Goal: Task Accomplishment & Management: Use online tool/utility

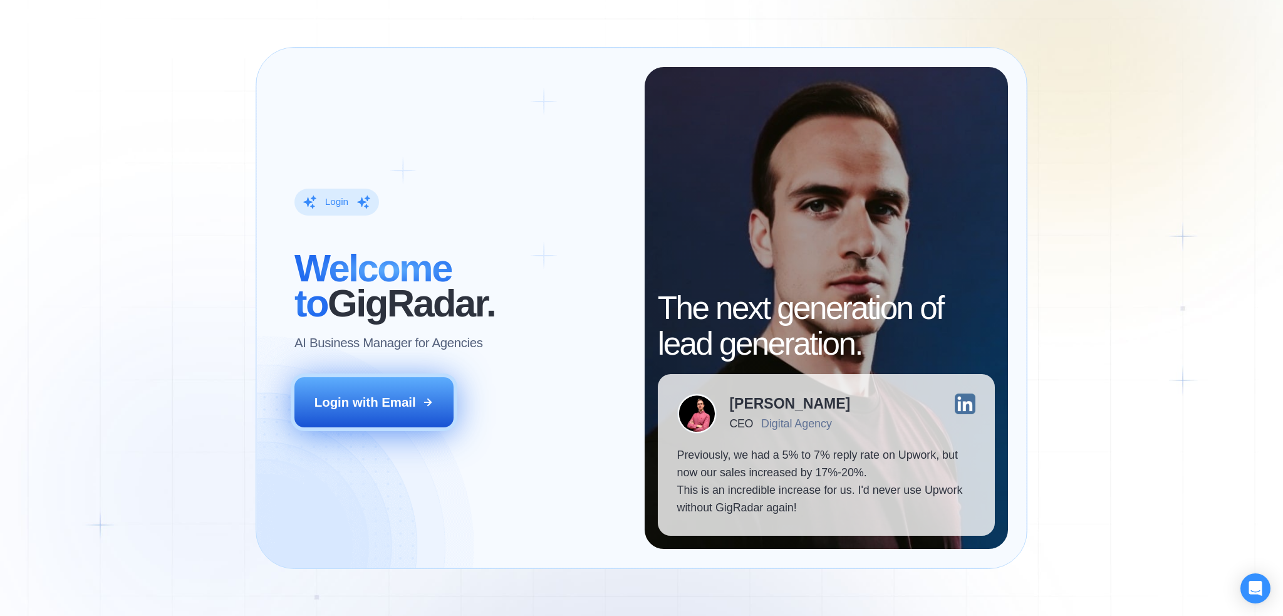
click at [366, 390] on button "Login with Email" at bounding box center [373, 401] width 158 height 49
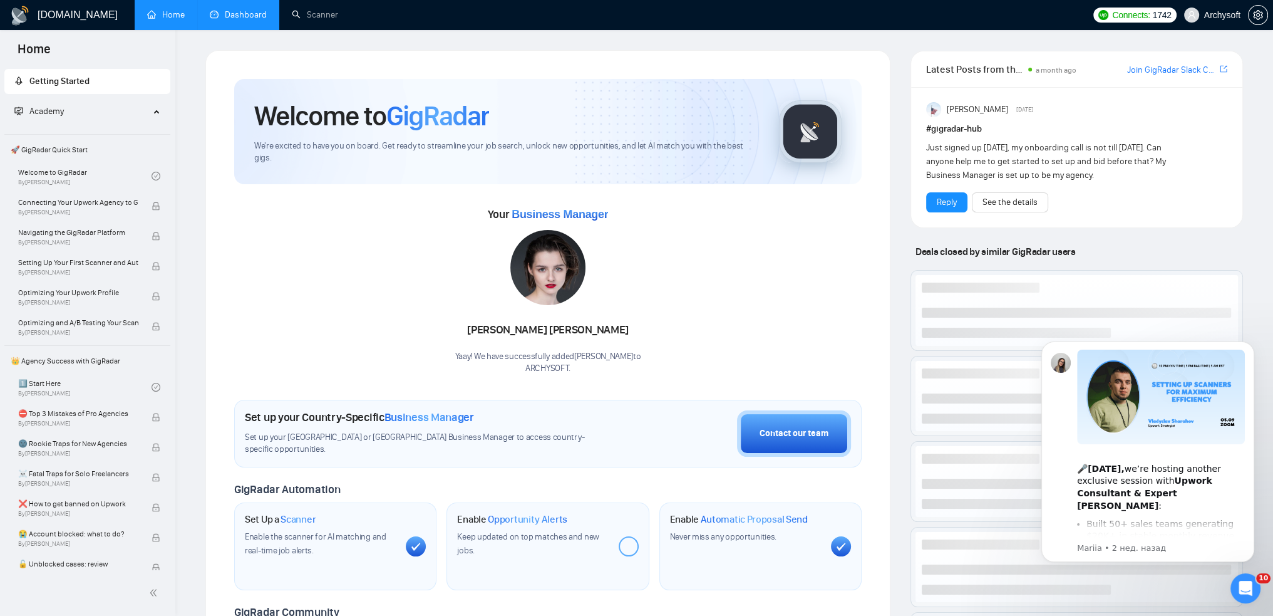
click at [239, 12] on link "Dashboard" at bounding box center [238, 14] width 57 height 11
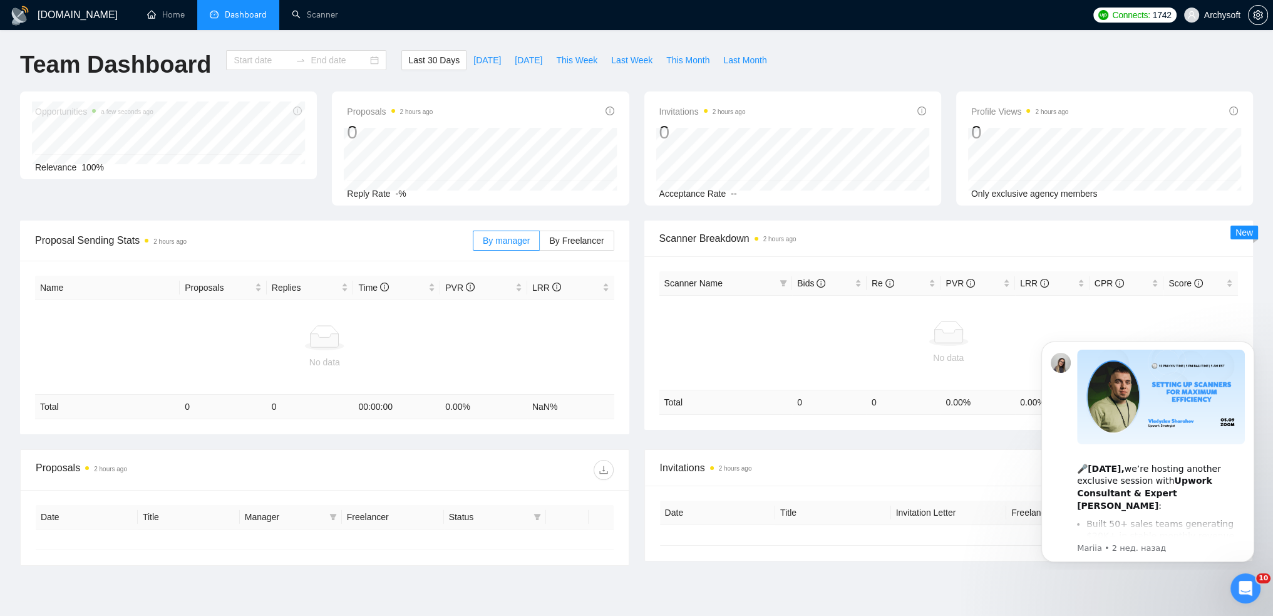
type input "[DATE]"
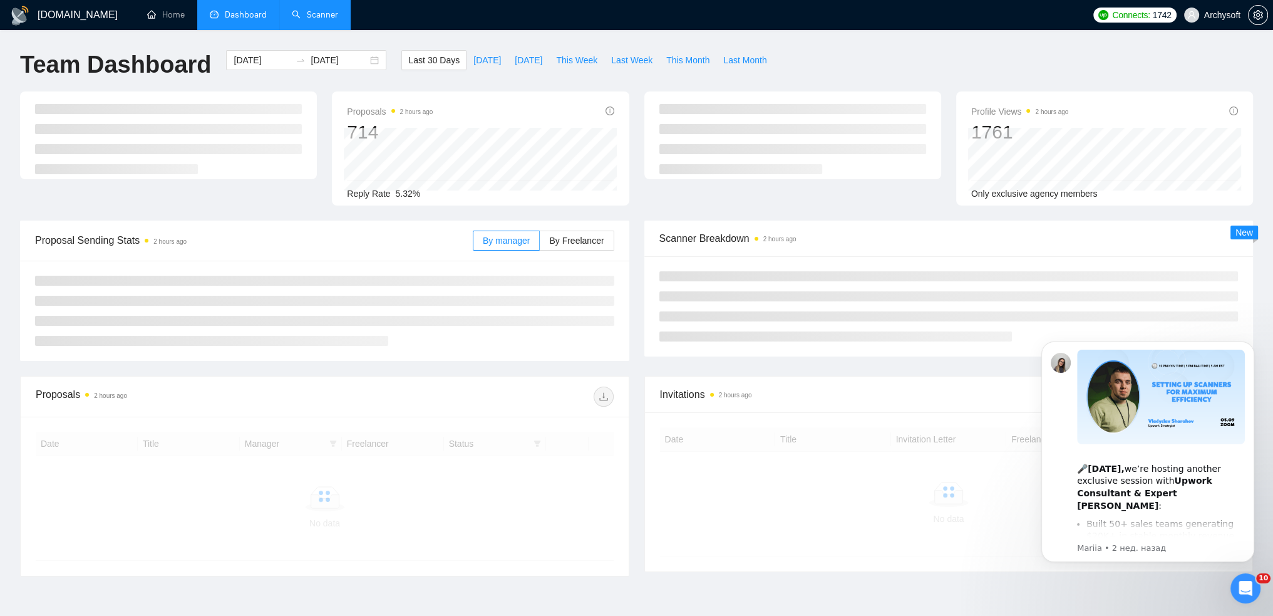
click at [319, 18] on link "Scanner" at bounding box center [315, 14] width 46 height 11
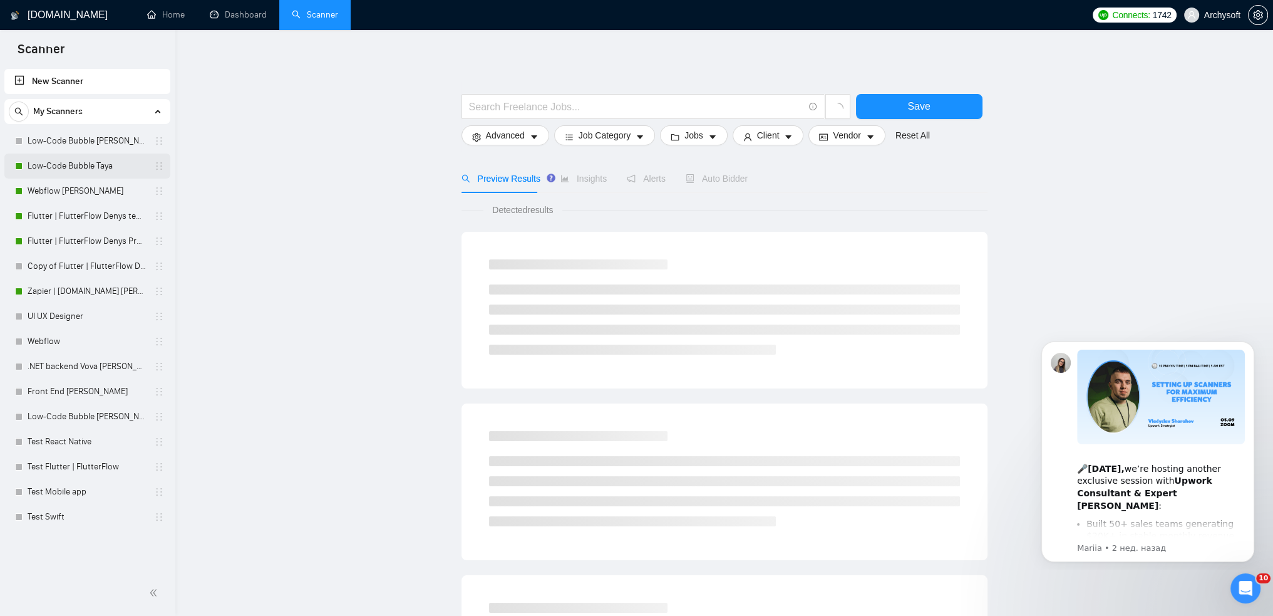
click at [65, 168] on link "Low-Code Bubble Taya" at bounding box center [87, 165] width 119 height 25
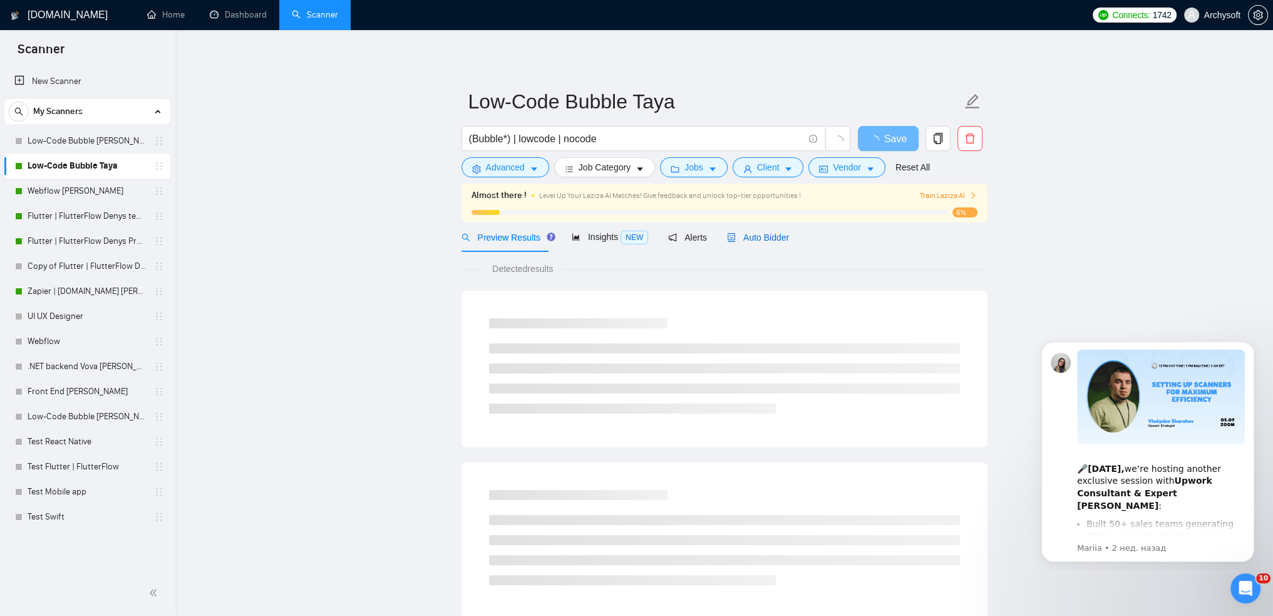
click at [751, 234] on span "Auto Bidder" at bounding box center [758, 237] width 62 height 10
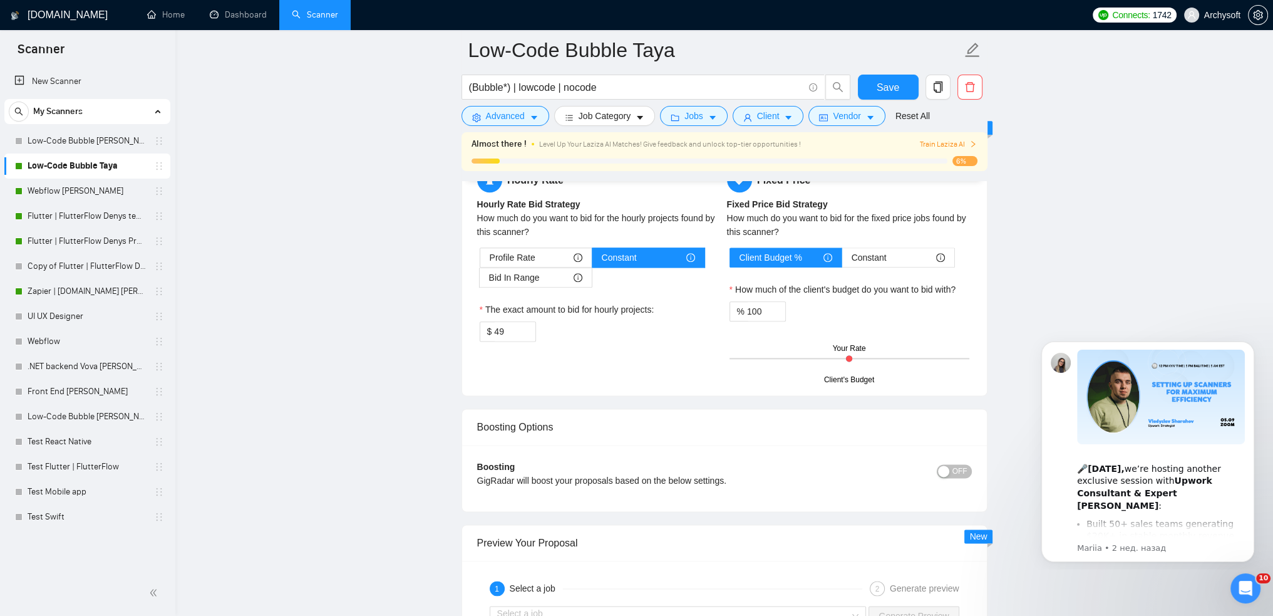
scroll to position [2067, 0]
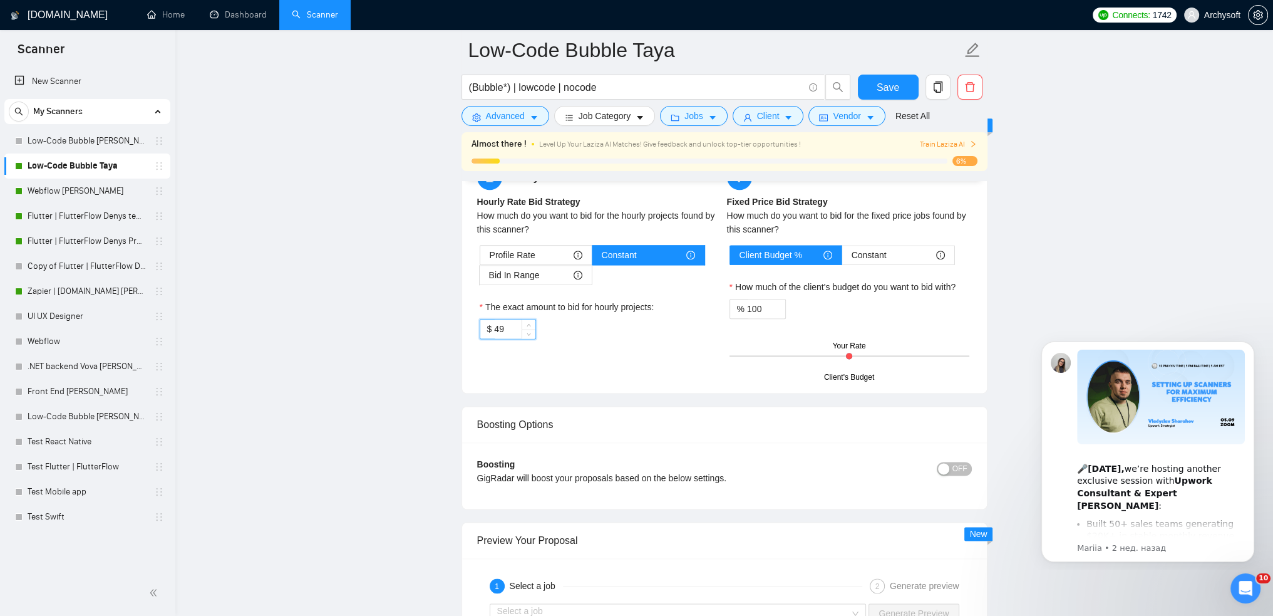
drag, startPoint x: 512, startPoint y: 330, endPoint x: 471, endPoint y: 329, distance: 40.7
click at [471, 330] on div "Hourly Rate Hourly Rate Bid Strategy How much do you want to bid for the hourly…" at bounding box center [724, 271] width 525 height 243
drag, startPoint x: 500, startPoint y: 326, endPoint x: 458, endPoint y: 324, distance: 42.0
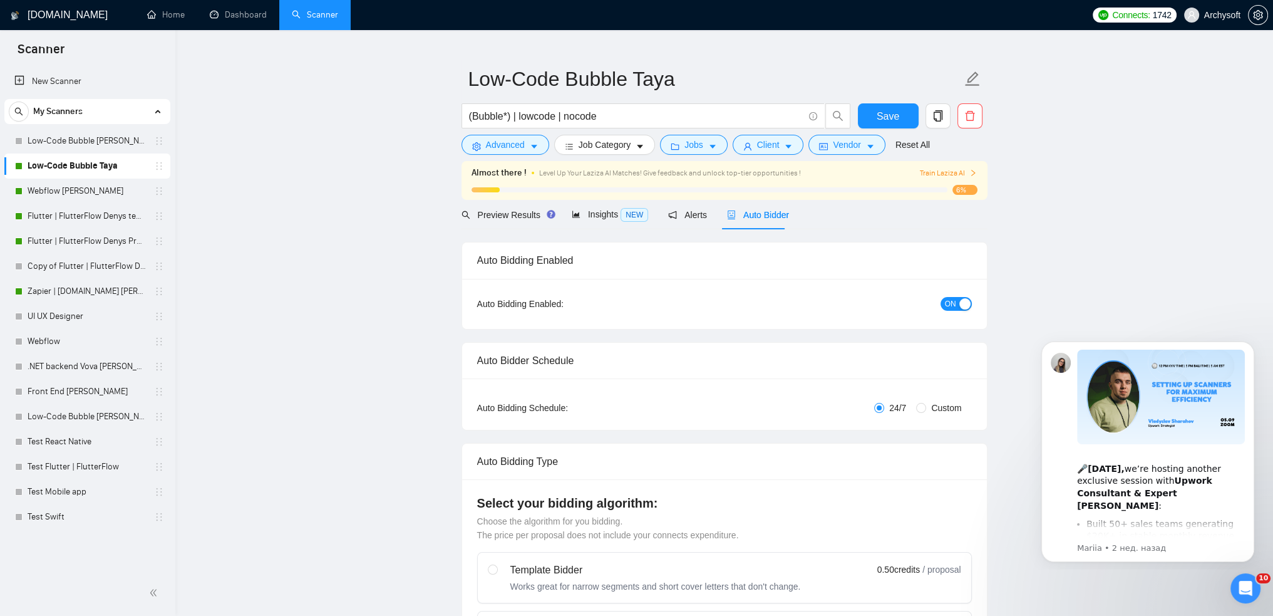
scroll to position [0, 0]
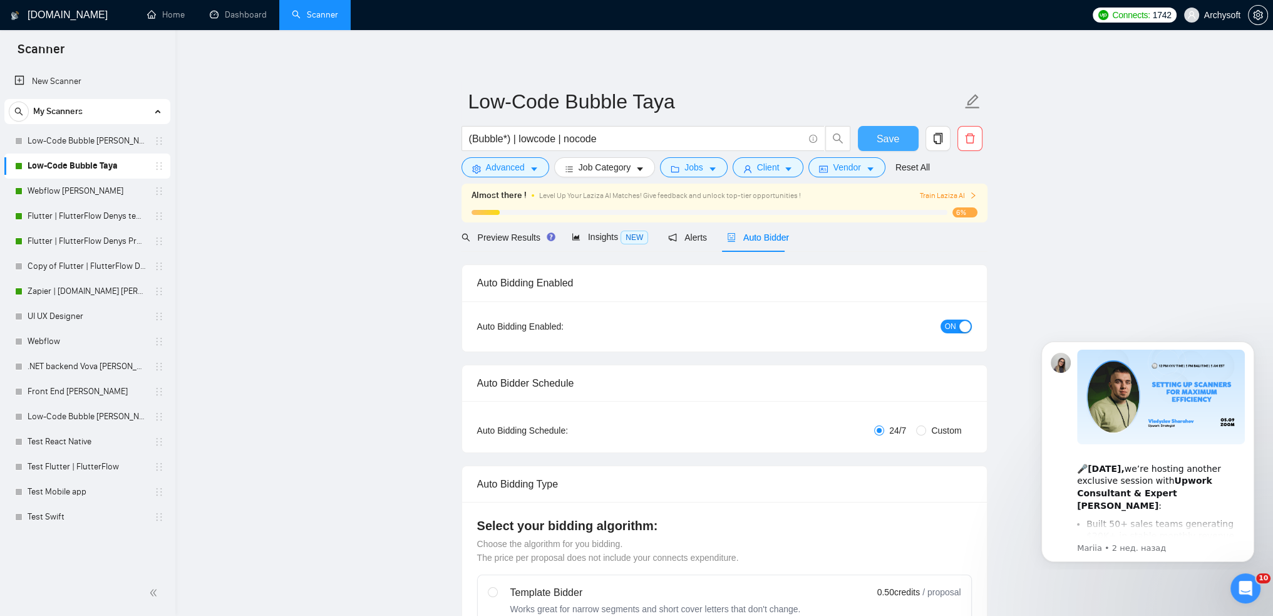
type input "37"
click at [899, 137] on button "Save" at bounding box center [888, 138] width 61 height 25
drag, startPoint x: 81, startPoint y: 292, endPoint x: 99, endPoint y: 290, distance: 18.3
click at [81, 292] on link "Zapier | [DOMAIN_NAME] [PERSON_NAME]" at bounding box center [87, 291] width 119 height 25
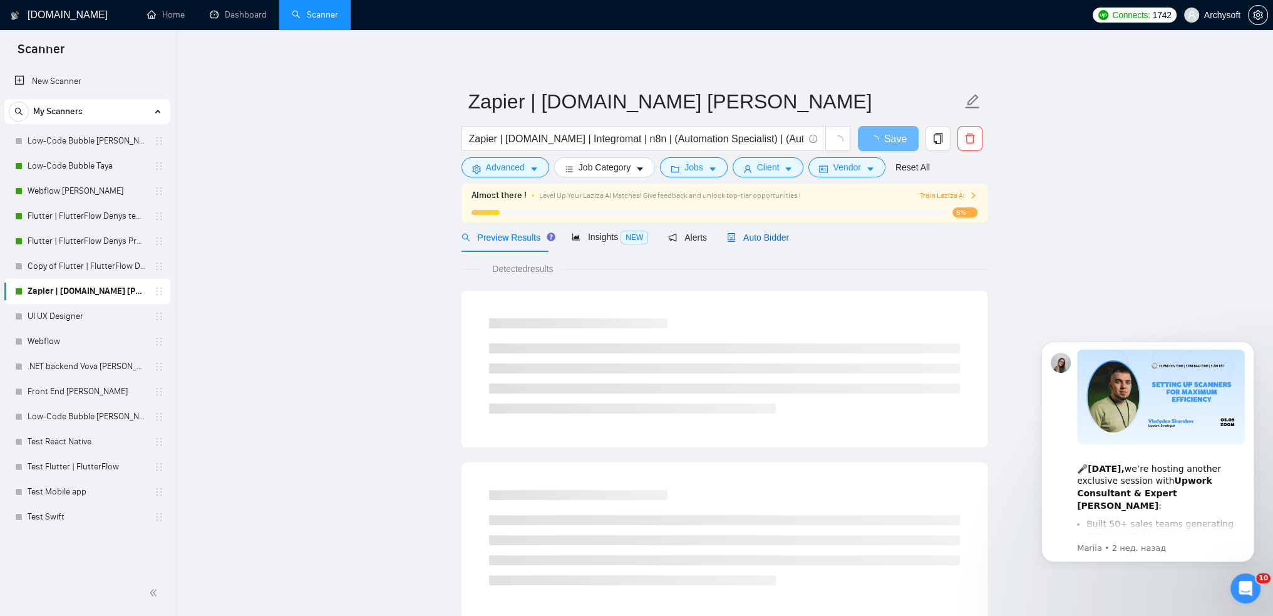
click at [754, 239] on span "Auto Bidder" at bounding box center [758, 237] width 62 height 10
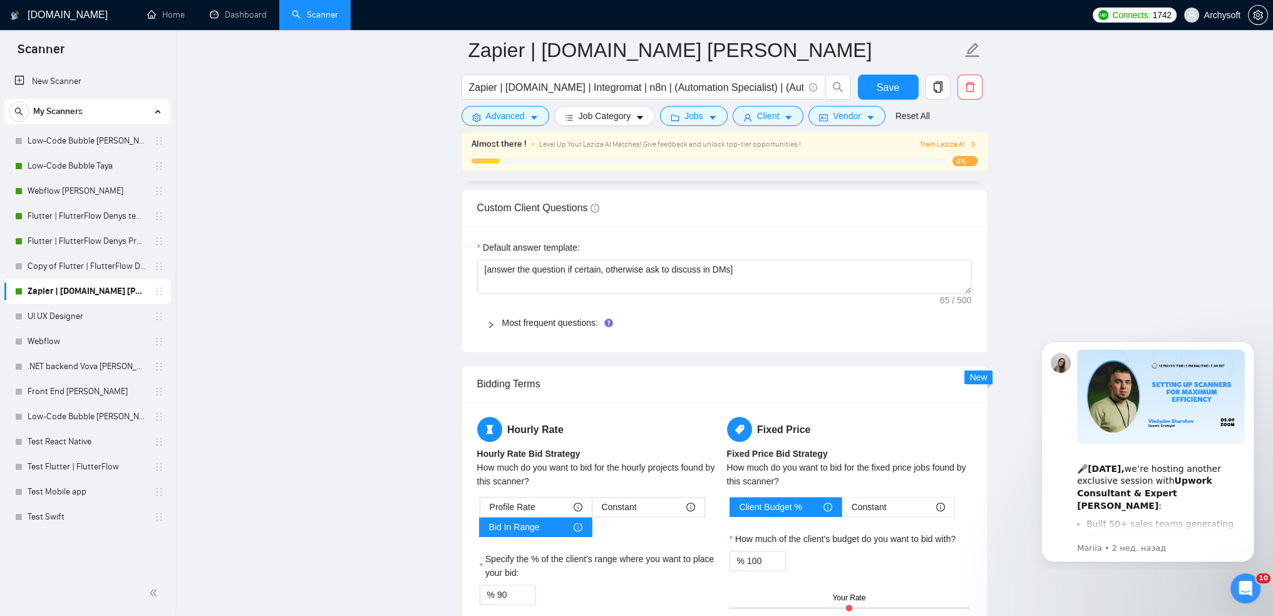
scroll to position [1941, 0]
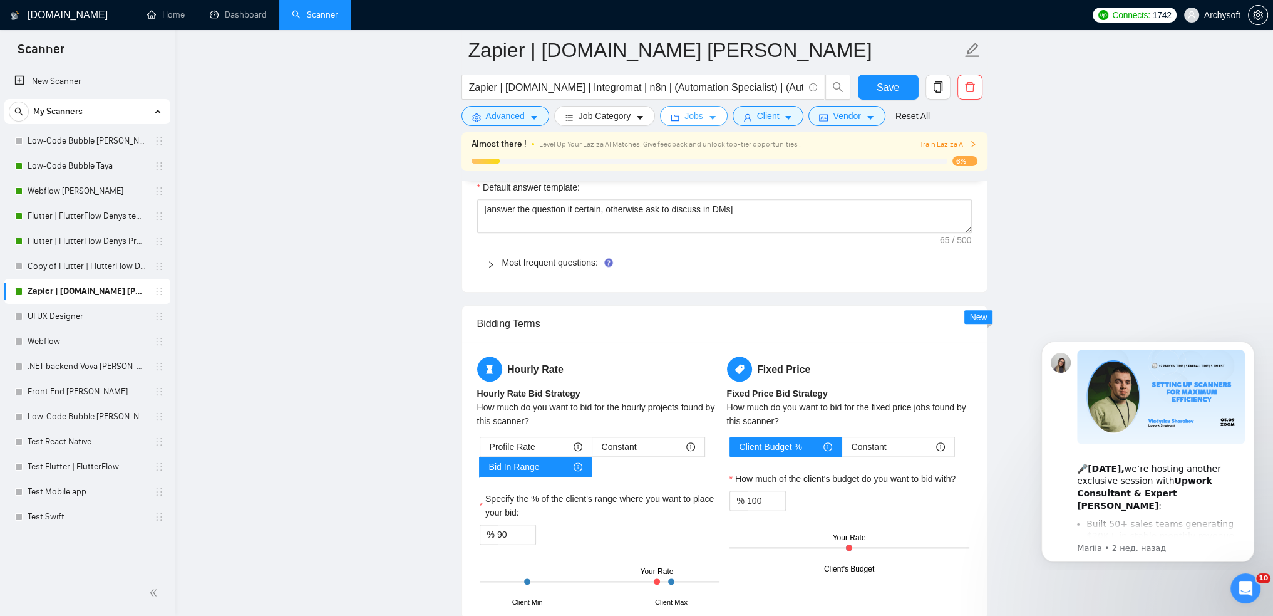
click at [675, 117] on icon "folder" at bounding box center [675, 118] width 8 height 6
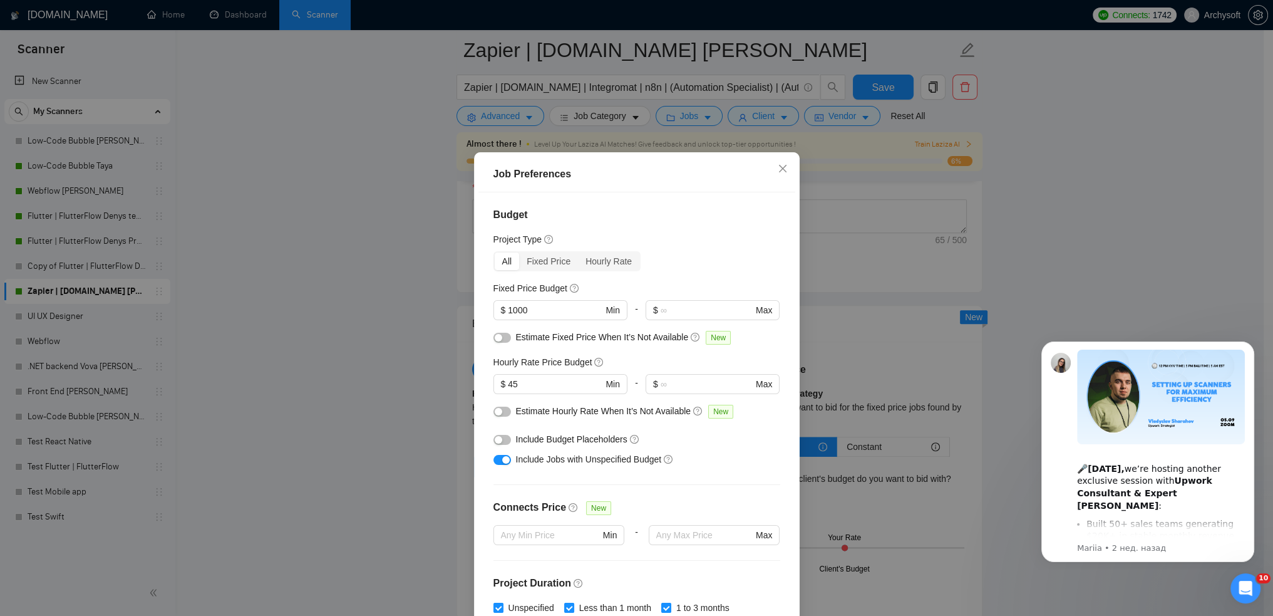
click at [358, 330] on div "Job Preferences Budget Project Type All Fixed Price Hourly Rate Fixed Price Bud…" at bounding box center [636, 308] width 1273 height 616
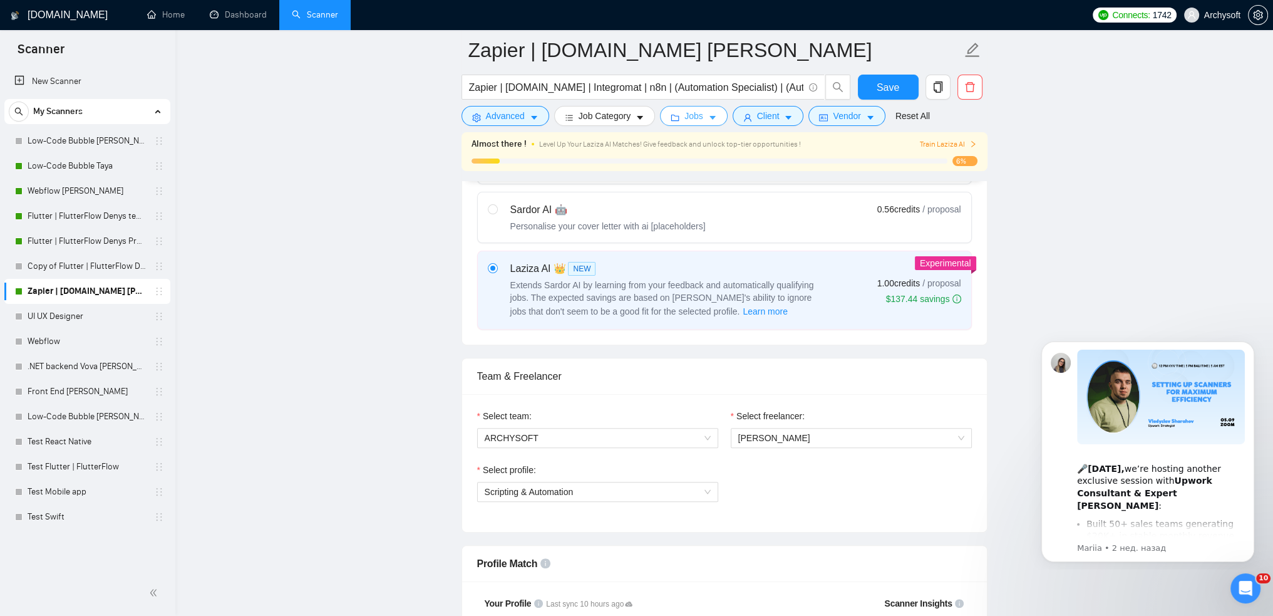
scroll to position [0, 0]
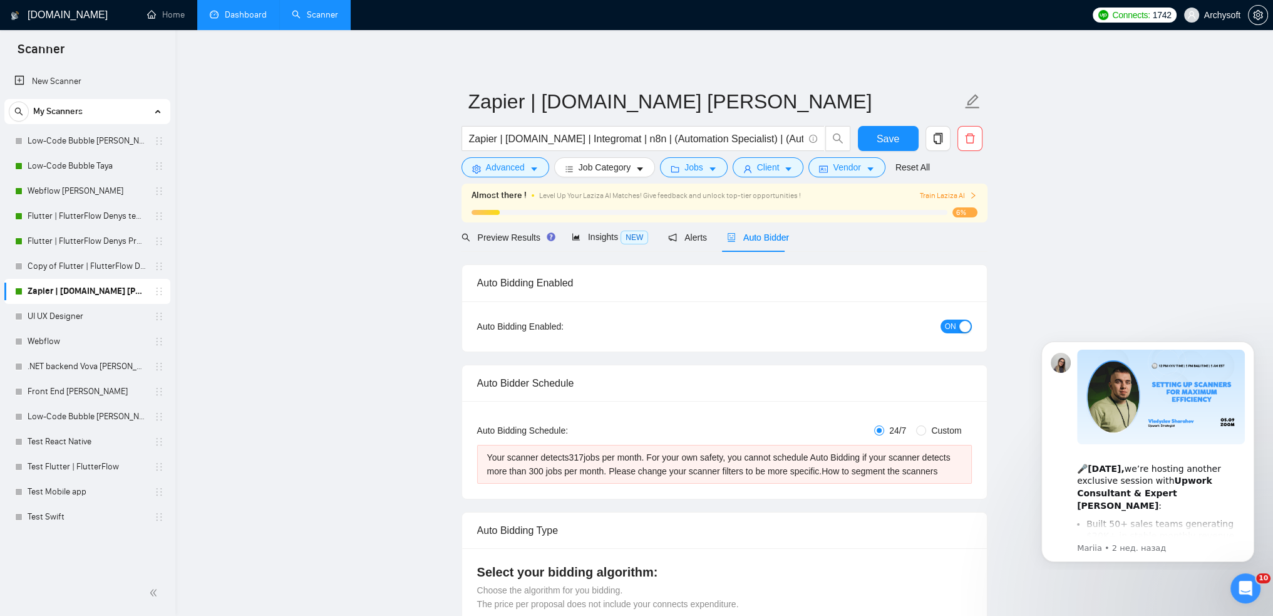
click at [234, 13] on link "Dashboard" at bounding box center [238, 14] width 57 height 11
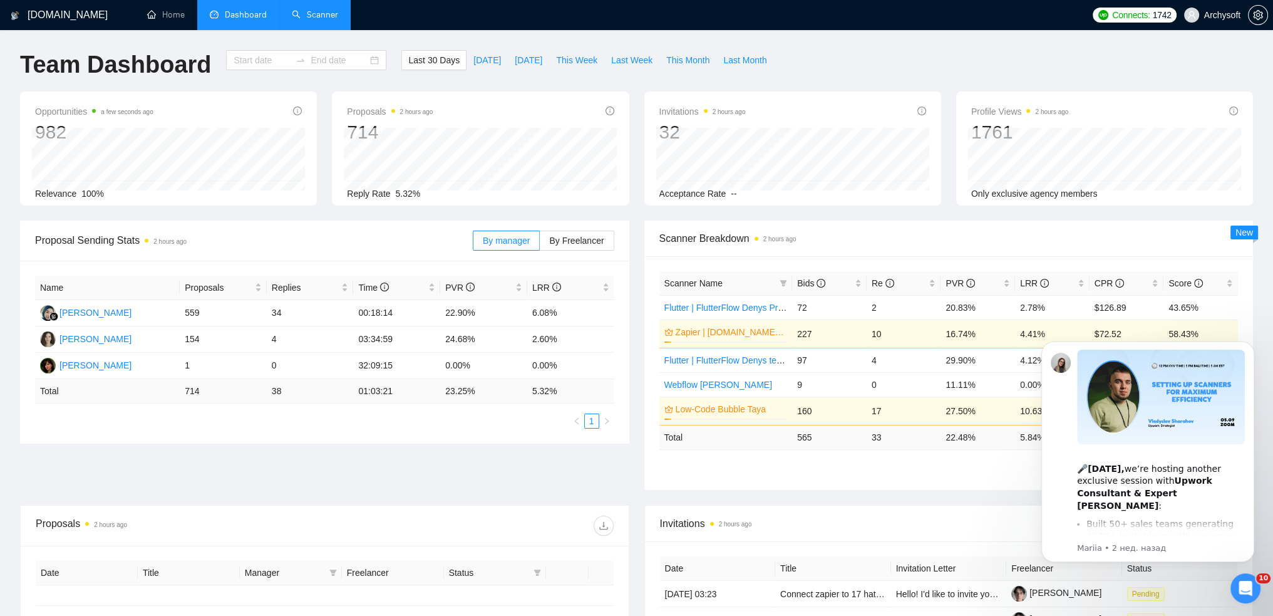
type input "[DATE]"
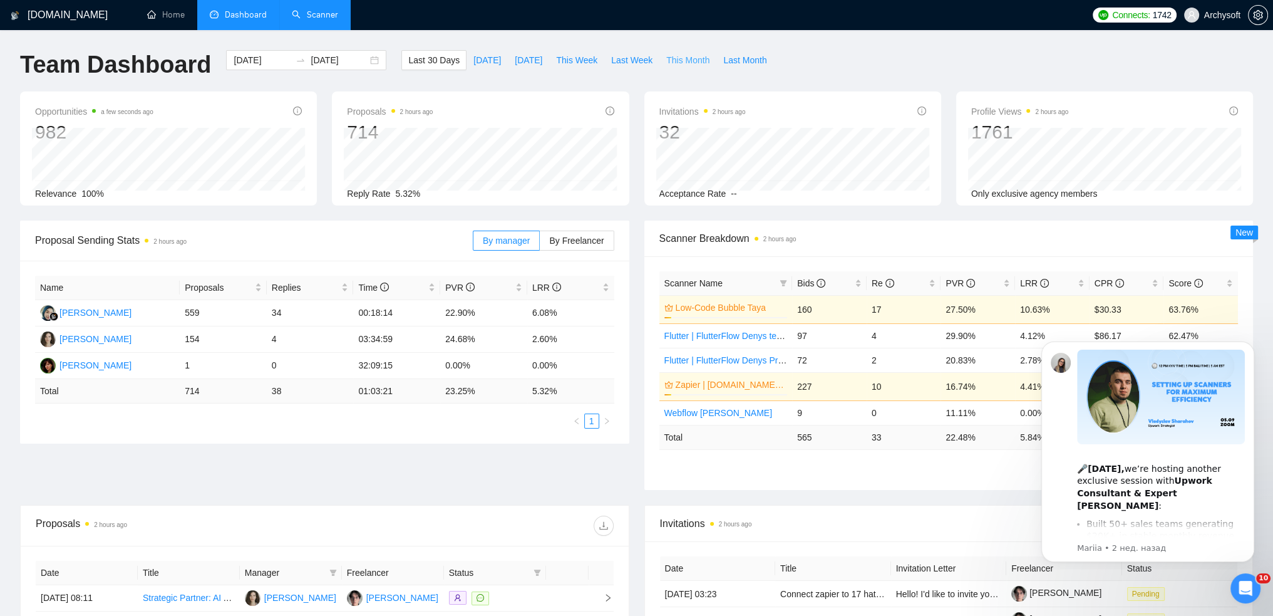
click at [666, 61] on span "This Month" at bounding box center [687, 60] width 43 height 14
type input "[DATE]"
drag, startPoint x: 184, startPoint y: 339, endPoint x: 584, endPoint y: 342, distance: 399.6
click at [584, 342] on tr "[PERSON_NAME] 103 4 04:01:56 26.21% 3.88%" at bounding box center [324, 339] width 579 height 26
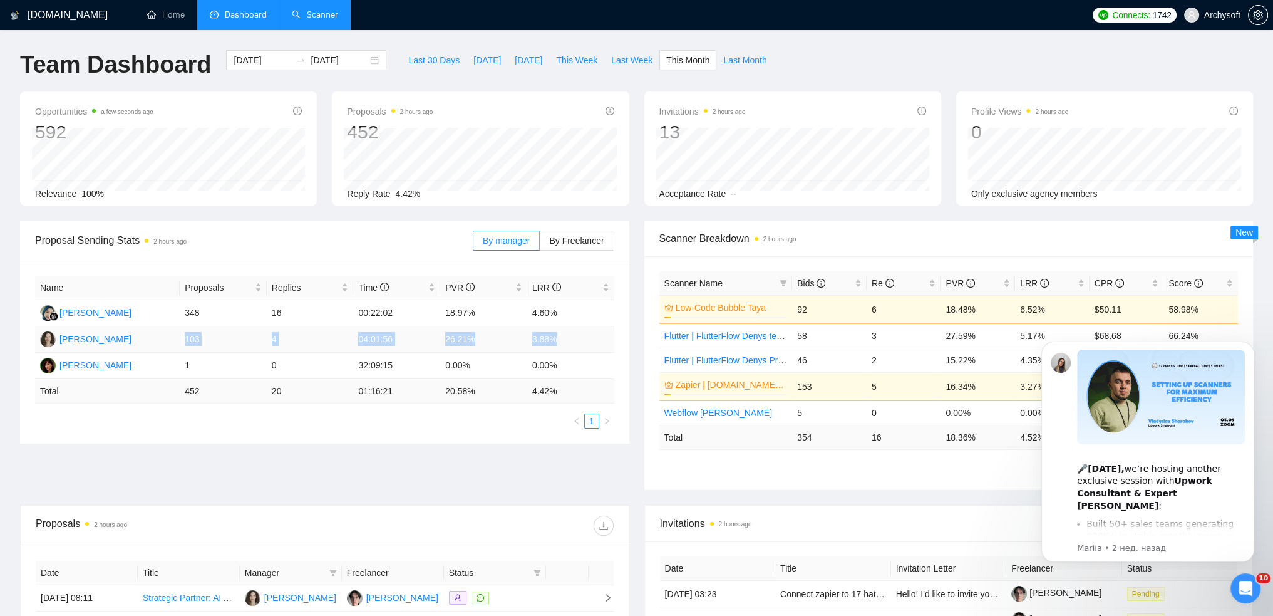
click at [582, 339] on td "3.88%" at bounding box center [570, 339] width 87 height 26
click at [328, 19] on link "Scanner" at bounding box center [315, 14] width 46 height 11
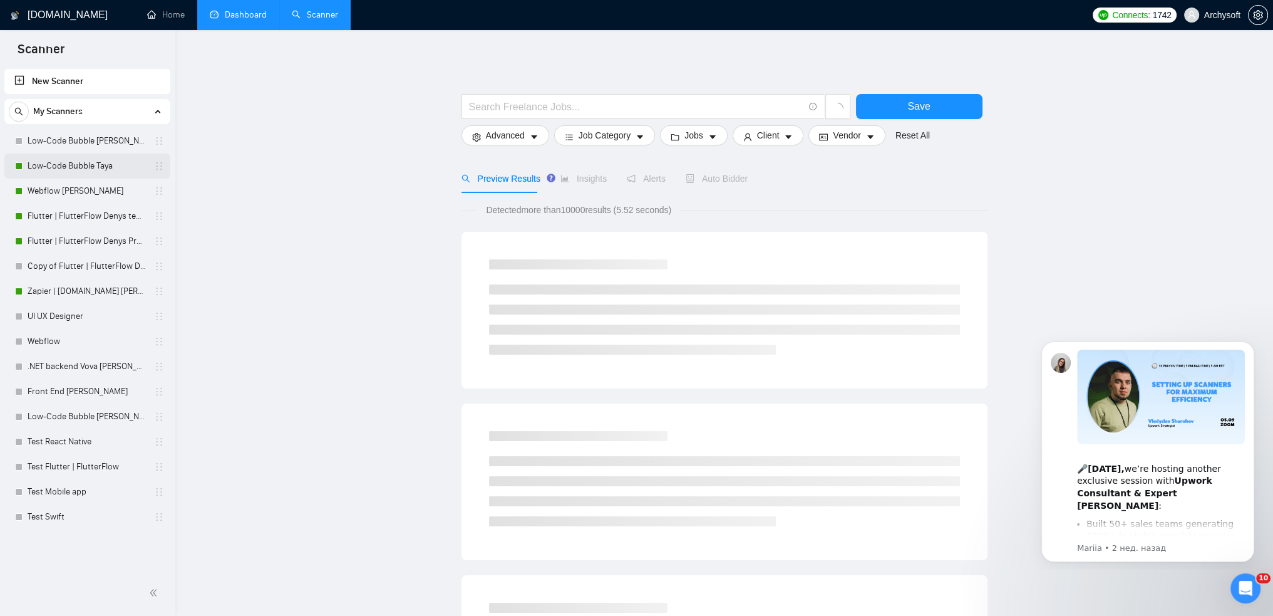
click at [82, 163] on link "Low-Code Bubble Taya" at bounding box center [87, 165] width 119 height 25
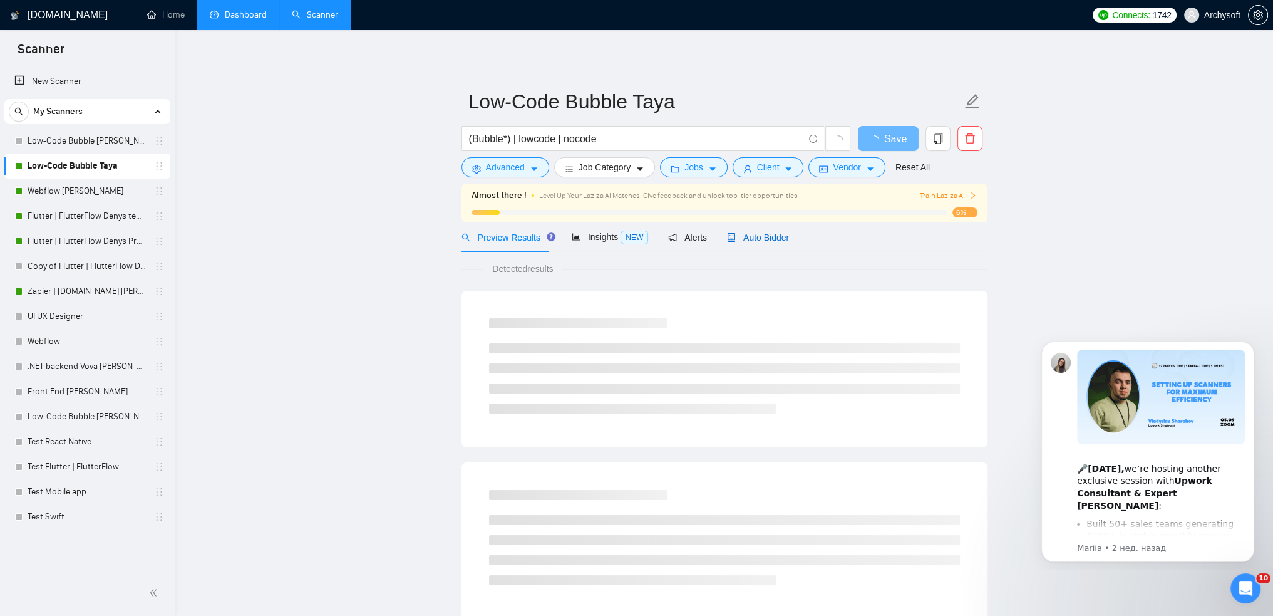
click at [773, 240] on span "Auto Bidder" at bounding box center [758, 237] width 62 height 10
